Goal: Transaction & Acquisition: Purchase product/service

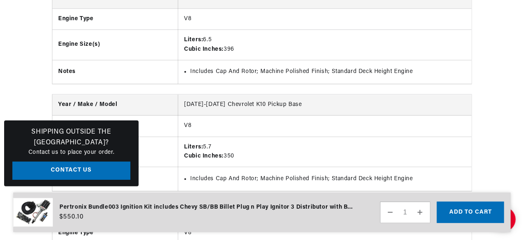
scroll to position [0, 250]
click at [254, 211] on div "Pertronix Bundle003 Ignition Kit includes Chevy SB/BB Billet Plug n Play Ignito…" at bounding box center [206, 207] width 294 height 9
click at [254, 209] on div "Pertronix Bundle003 Ignition Kit includes Chevy SB/BB Billet Plug n Play Ignito…" at bounding box center [206, 207] width 294 height 9
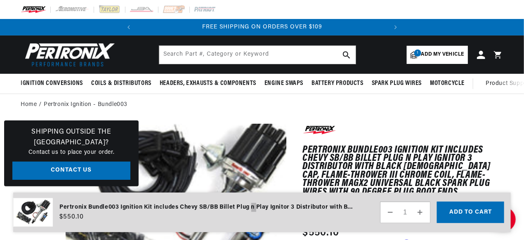
scroll to position [0, 0]
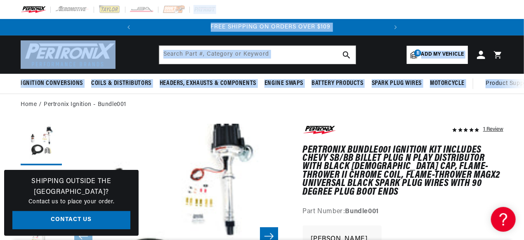
scroll to position [0, 250]
drag, startPoint x: 523, startPoint y: 6, endPoint x: 521, endPoint y: -5, distance: 10.9
click at [521, 0] on html "Skip to content Your cart Your cart is empty Get the right parts the first time…" at bounding box center [262, 120] width 524 height 240
click at [41, 140] on button "Load image 1 in gallery view" at bounding box center [41, 144] width 41 height 41
click at [54, 140] on button "Load image 1 in gallery view" at bounding box center [41, 144] width 41 height 41
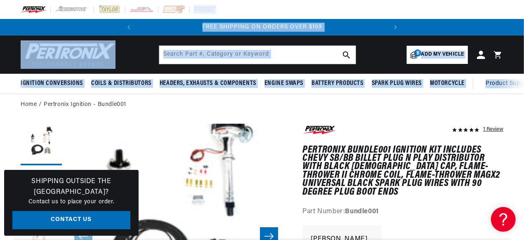
scroll to position [22, 0]
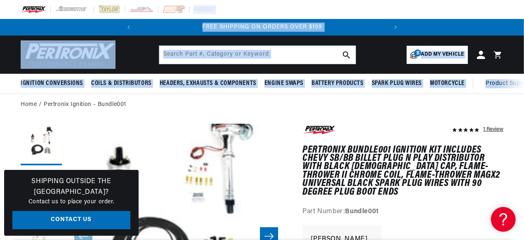
click at [40, 173] on button "Load image 2 in gallery view" at bounding box center [41, 189] width 41 height 41
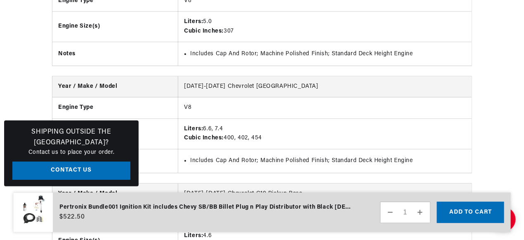
scroll to position [0, 0]
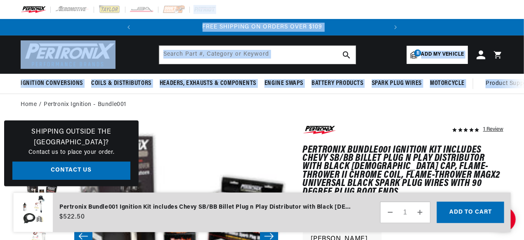
click at [483, 55] on icon at bounding box center [480, 54] width 9 height 9
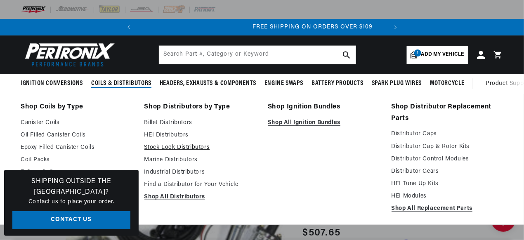
click at [183, 150] on link "Stock Look Distributors" at bounding box center [200, 148] width 112 height 10
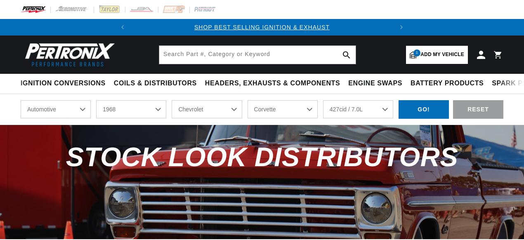
select select "1968"
select select "Chevrolet"
select select "Corvette"
select select "427cid-7.0L"
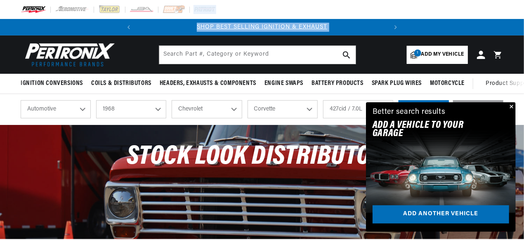
drag, startPoint x: 523, startPoint y: 10, endPoint x: 524, endPoint y: 21, distance: 11.6
click at [523, 21] on html "Skip to content Your cart Your cart is empty Get the right parts the first time…" at bounding box center [262, 120] width 524 height 240
click at [511, 105] on button "Close" at bounding box center [511, 107] width 10 height 10
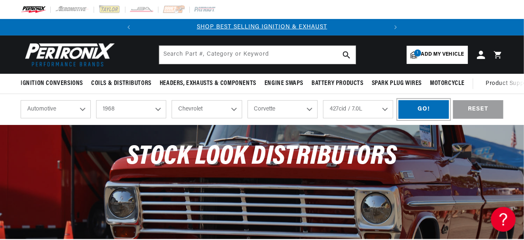
click at [425, 112] on div "GO!" at bounding box center [423, 109] width 50 height 19
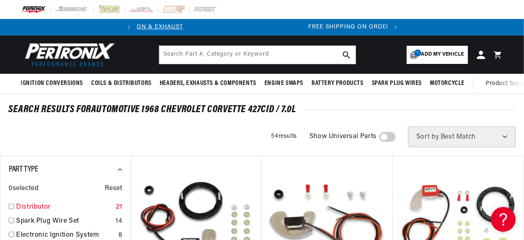
click at [10, 207] on input "checkbox" at bounding box center [11, 206] width 5 height 5
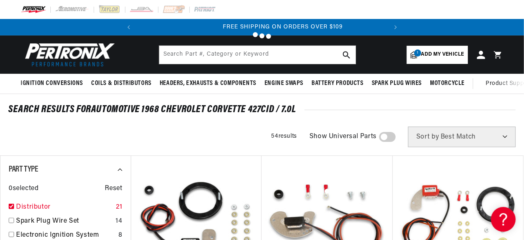
checkbox input "true"
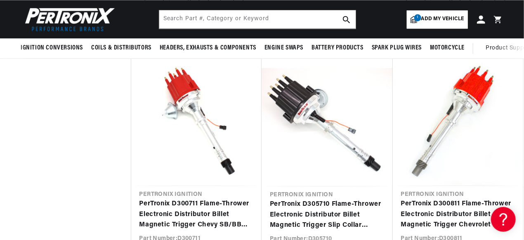
scroll to position [0, 250]
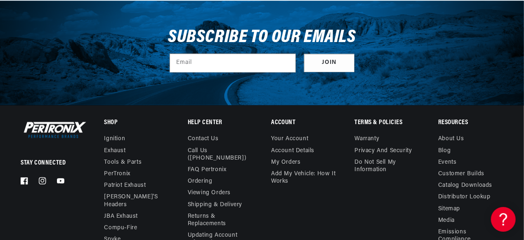
scroll to position [0, 250]
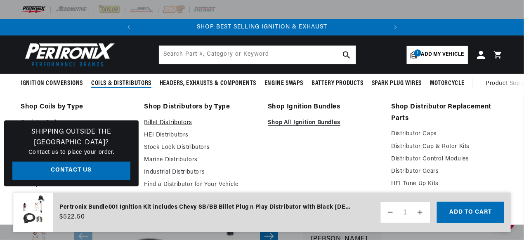
click at [161, 126] on link "Billet Distributors" at bounding box center [200, 123] width 112 height 10
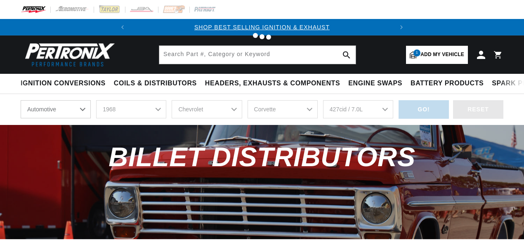
select select "RideType"
select select "1968"
select select "Chevrolet"
select select "Corvette"
select select "427cid-7.0L"
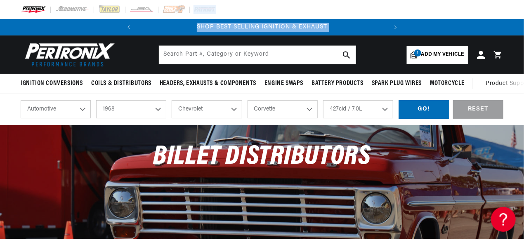
drag, startPoint x: 523, startPoint y: 17, endPoint x: 524, endPoint y: 43, distance: 26.0
click at [523, 43] on html "Skip to content Your cart Your cart is empty Get the right parts the first time…" at bounding box center [262, 120] width 524 height 240
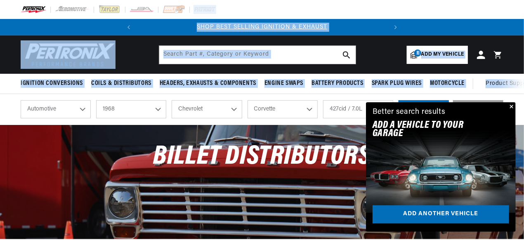
click at [508, 107] on button "Close" at bounding box center [511, 107] width 10 height 10
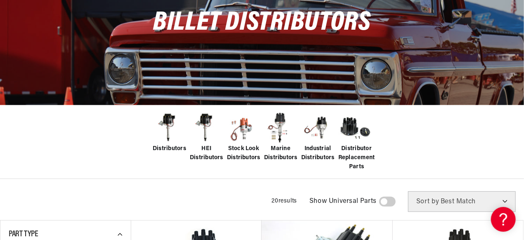
click at [242, 142] on img at bounding box center [243, 127] width 33 height 33
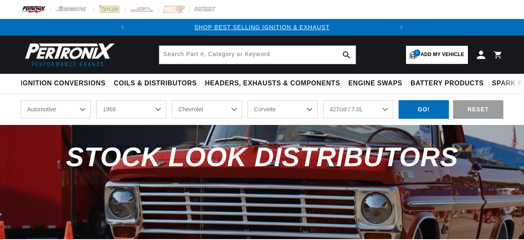
select select "1968"
select select "Chevrolet"
select select "Corvette"
select select "427cid-7.0L"
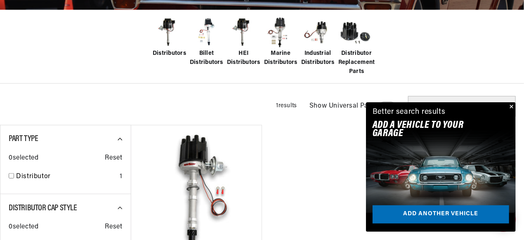
scroll to position [240, 0]
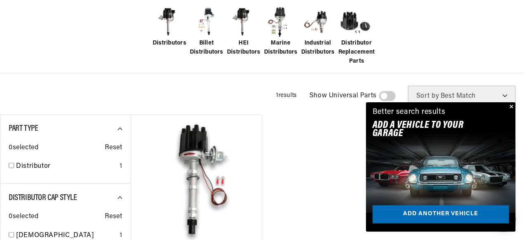
click at [511, 108] on button "Close" at bounding box center [511, 107] width 10 height 10
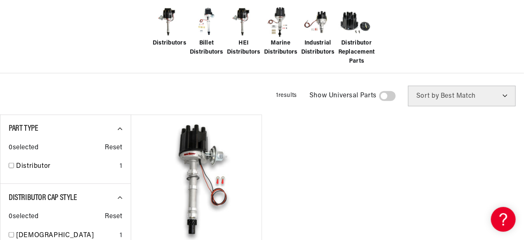
scroll to position [0, 250]
drag, startPoint x: 522, startPoint y: 49, endPoint x: 522, endPoint y: 63, distance: 14.0
click at [522, 63] on div "Distributors Billet Distributors HEI Distributors Marine Distributors Industria…" at bounding box center [262, 36] width 524 height 74
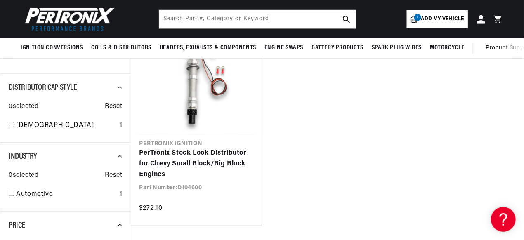
scroll to position [278, 0]
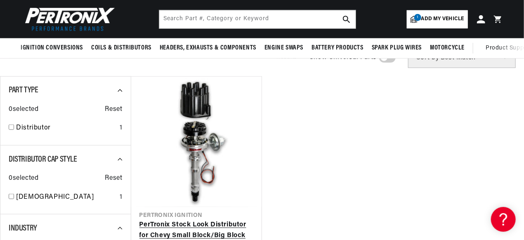
click at [199, 220] on link "PerTronix Stock Look Distributor for Chevy Small Block/Big Block Engines" at bounding box center [196, 236] width 114 height 32
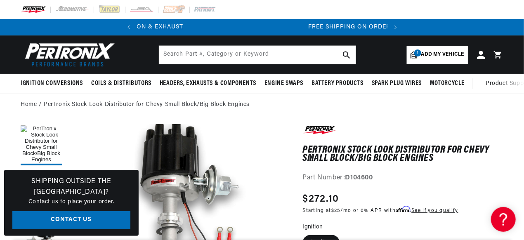
scroll to position [0, 250]
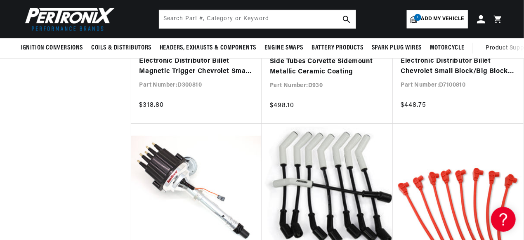
scroll to position [0, 250]
